Goal: Task Accomplishment & Management: Manage account settings

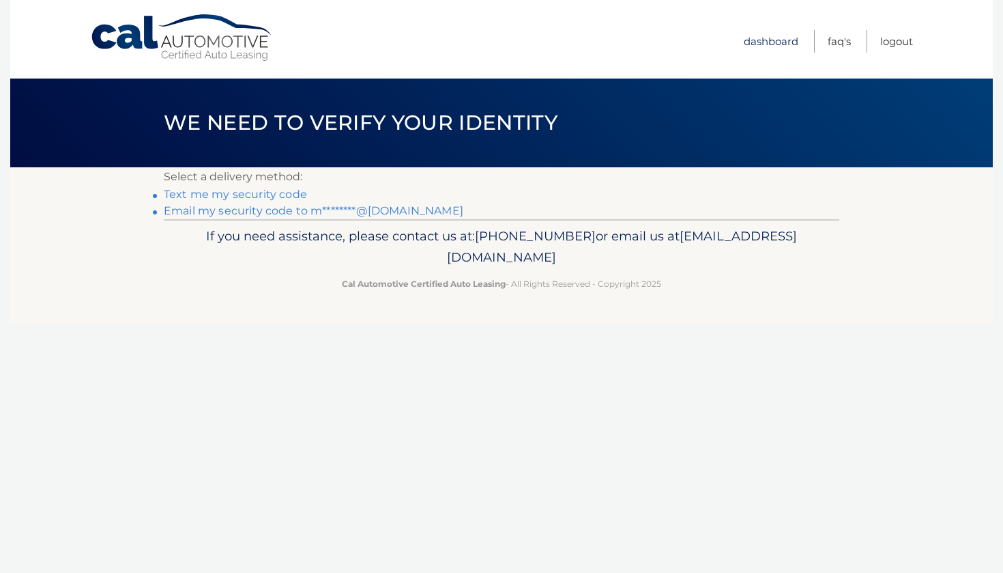
click at [778, 40] on link "Dashboard" at bounding box center [771, 41] width 55 height 23
click at [373, 212] on link "Email my security code to m********@[DOMAIN_NAME]" at bounding box center [314, 210] width 300 height 13
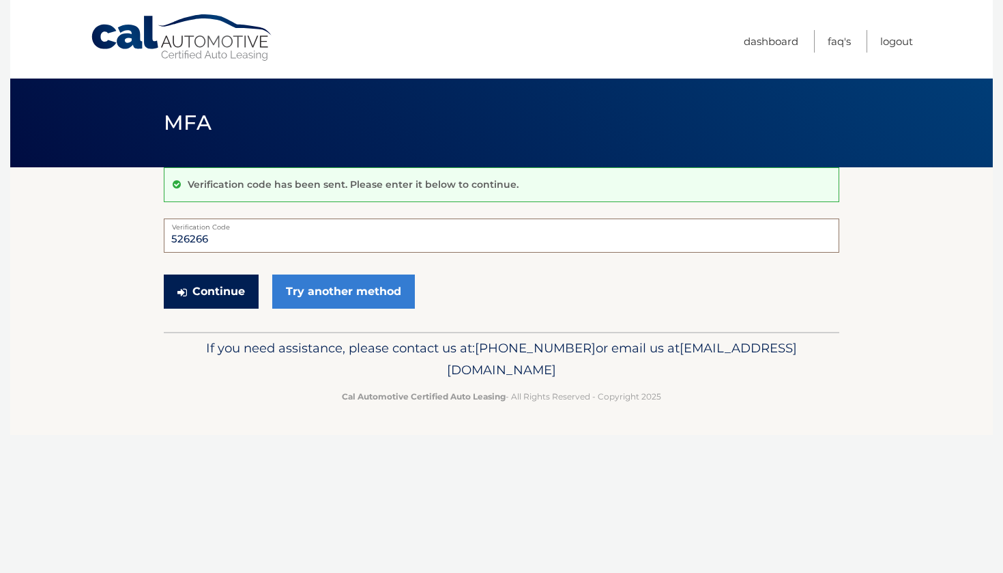
type input "526266"
click at [236, 297] on button "Continue" at bounding box center [211, 291] width 95 height 34
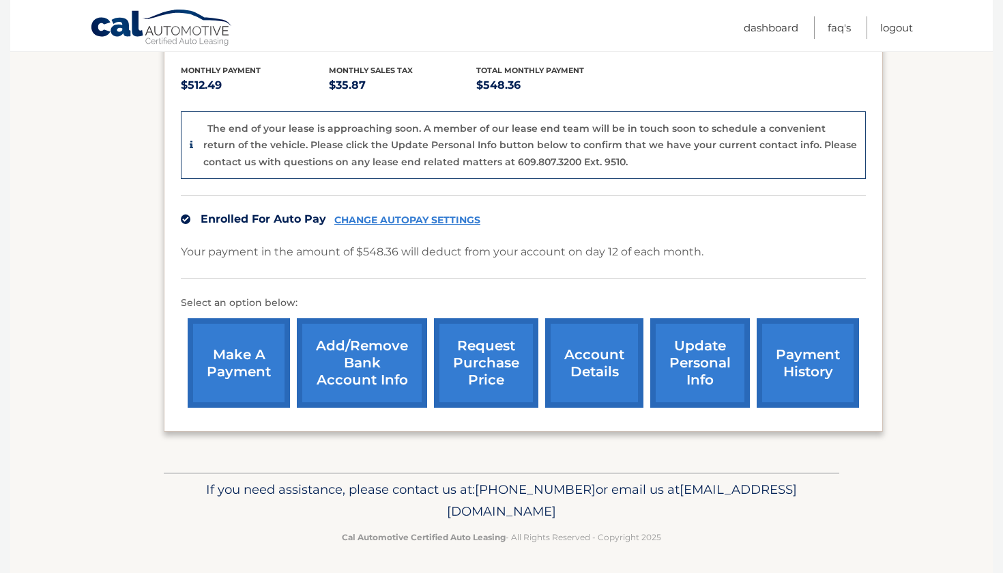
scroll to position [283, 0]
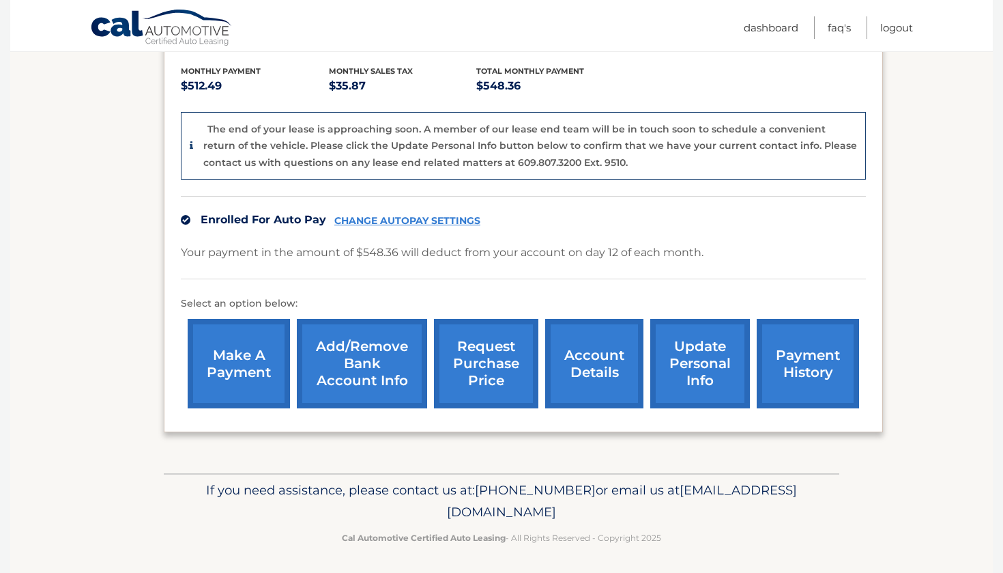
click at [795, 364] on link "payment history" at bounding box center [808, 363] width 102 height 89
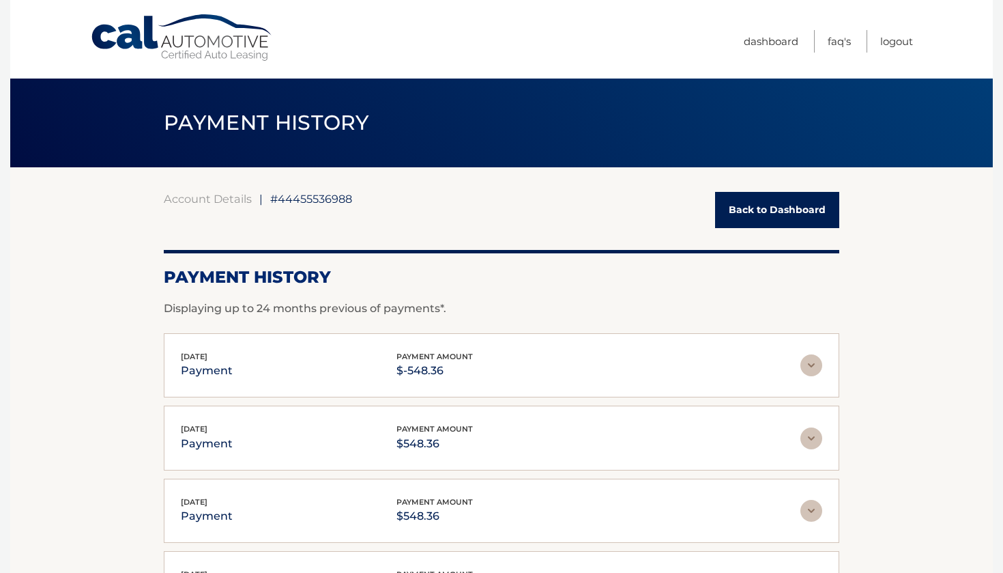
click at [814, 362] on img at bounding box center [812, 365] width 22 height 22
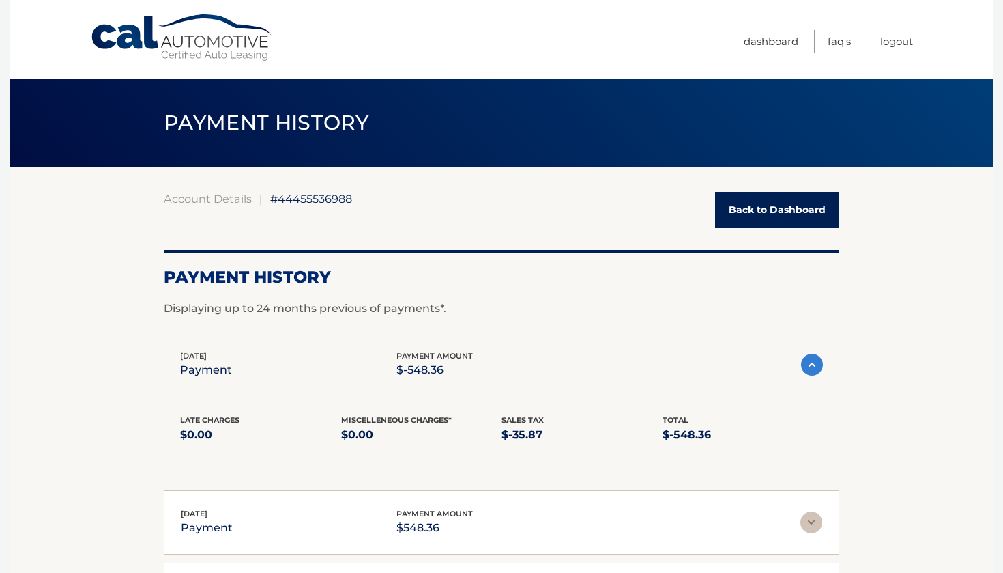
click at [814, 362] on img at bounding box center [812, 365] width 22 height 22
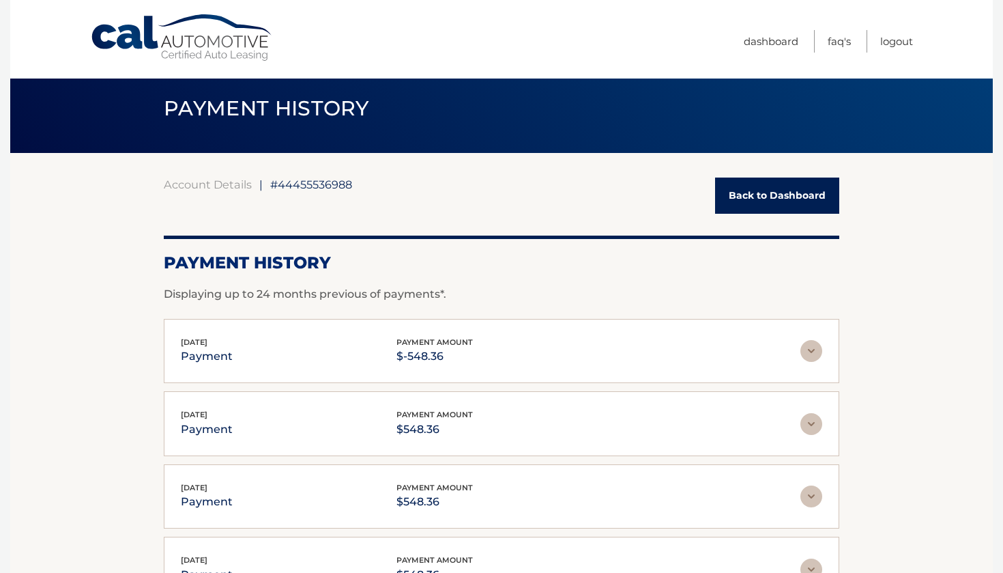
scroll to position [16, 0]
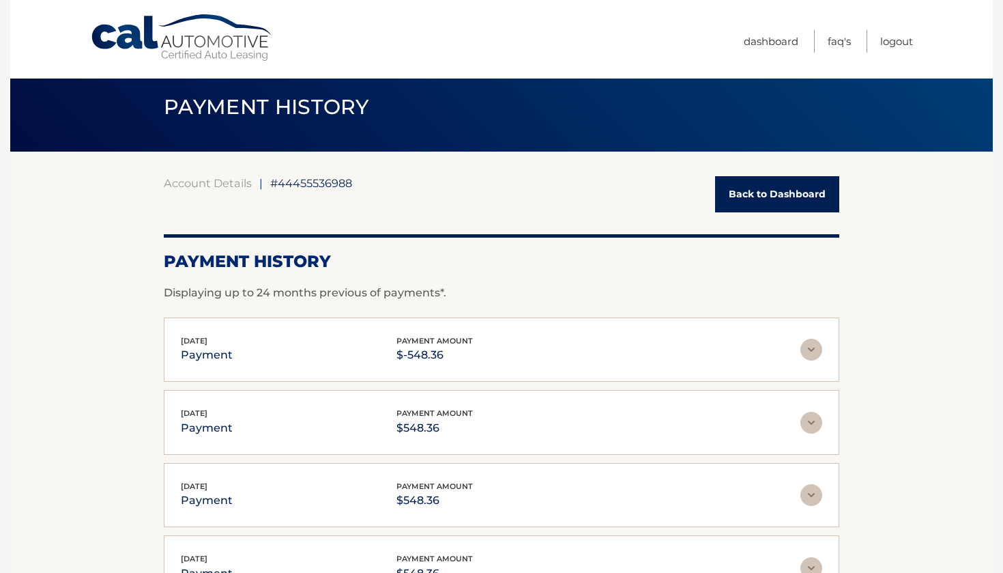
click at [747, 190] on link "Back to Dashboard" at bounding box center [777, 194] width 124 height 36
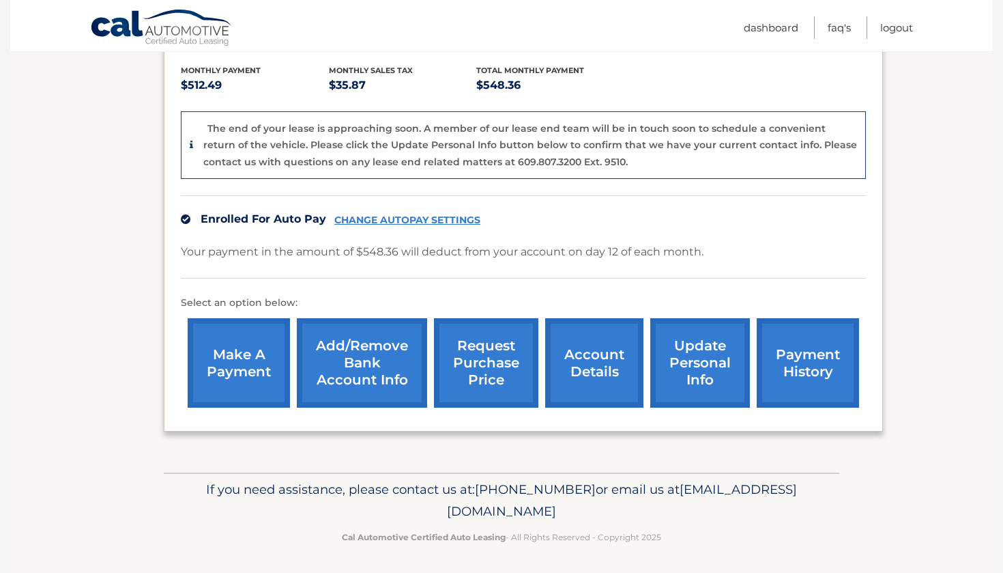
scroll to position [283, 0]
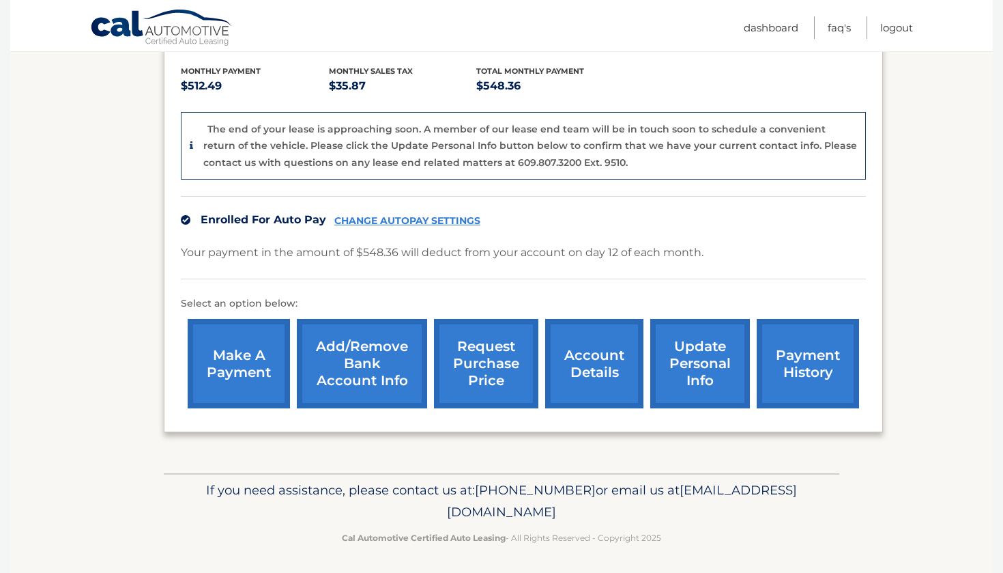
click at [501, 339] on link "request purchase price" at bounding box center [486, 363] width 104 height 89
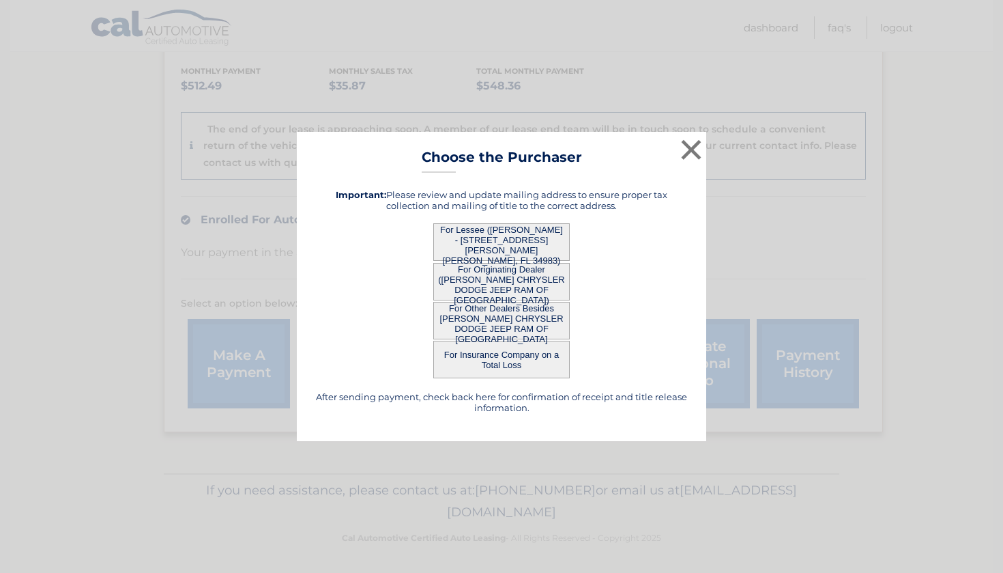
click at [518, 235] on button "For Lessee (MARCOS RIOS - 1272 SW CYNTHIA ST, , PORT ST. LUCIE, FL 34983)" at bounding box center [501, 242] width 137 height 38
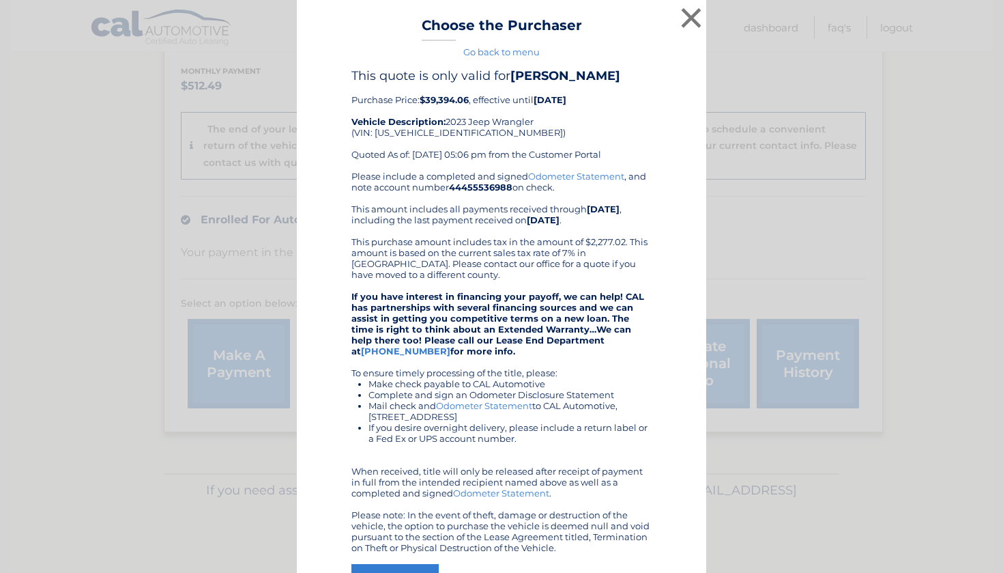
scroll to position [0, 0]
click at [686, 11] on button "×" at bounding box center [691, 17] width 27 height 27
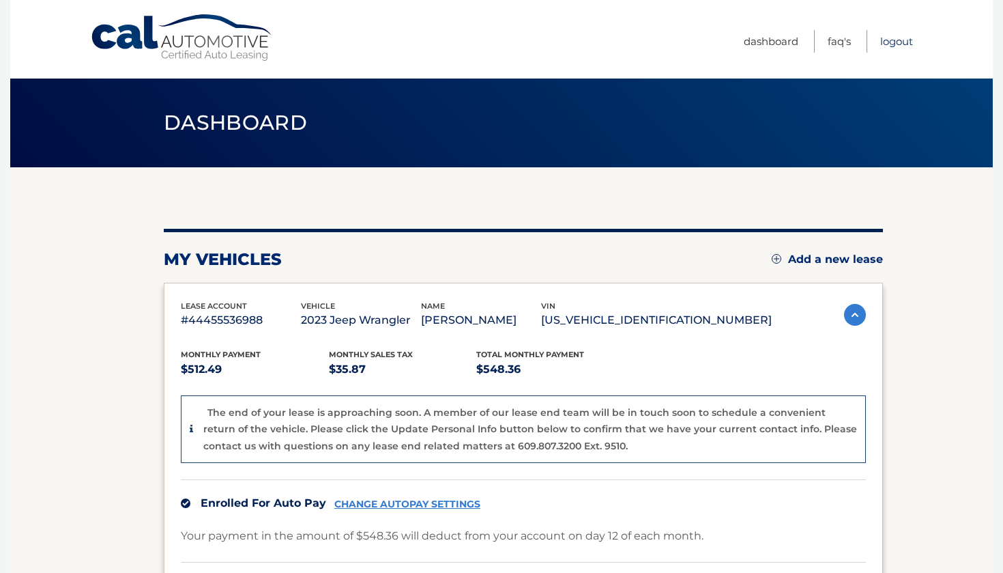
click at [891, 37] on link "Logout" at bounding box center [896, 41] width 33 height 23
